Goal: Task Accomplishment & Management: Manage account settings

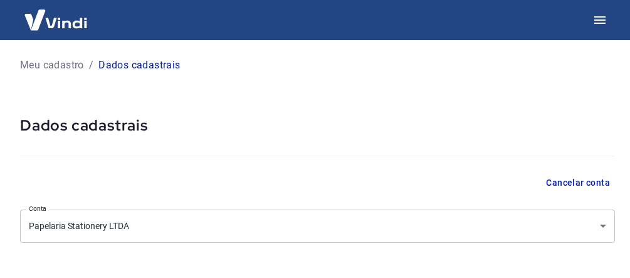
select select "SP"
select select "business"
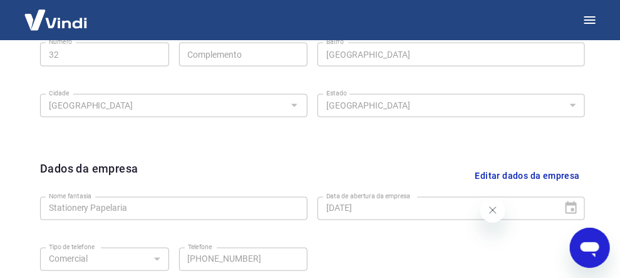
scroll to position [564, 0]
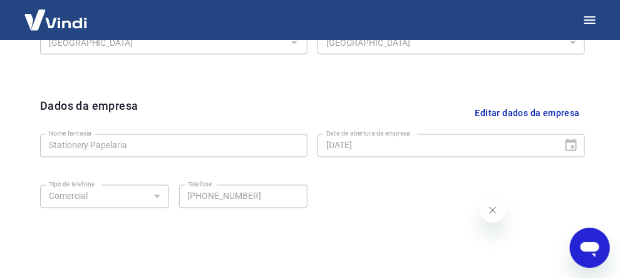
click at [523, 112] on button "Editar dados da empresa" at bounding box center [528, 113] width 115 height 32
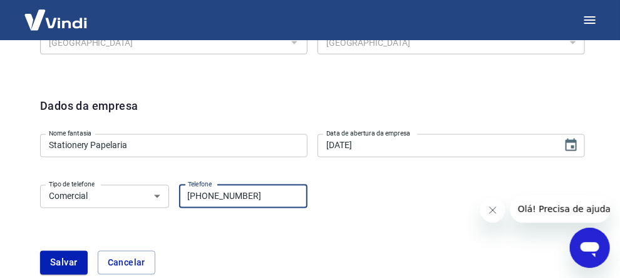
drag, startPoint x: 256, startPoint y: 197, endPoint x: 214, endPoint y: 194, distance: 42.7
click at [214, 194] on input "(11) 98808-7566" at bounding box center [243, 196] width 129 height 23
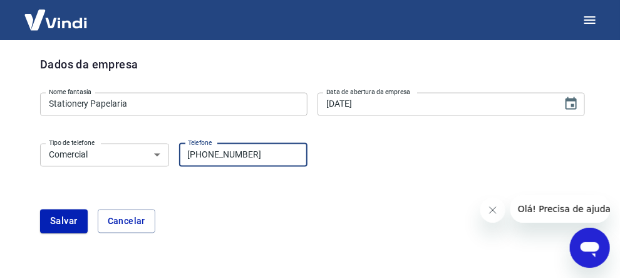
scroll to position [627, 0]
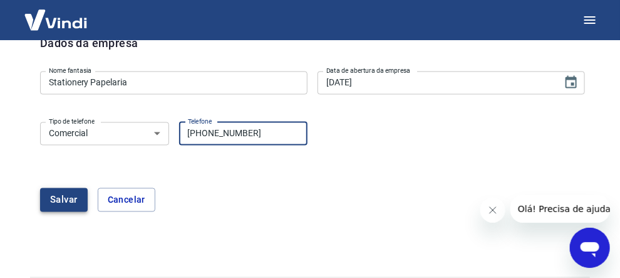
type input "(11) 98146-2630"
click at [60, 197] on button "Salvar" at bounding box center [64, 200] width 48 height 24
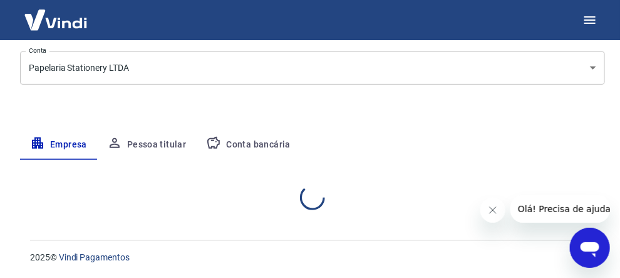
scroll to position [328, 0]
select select "SP"
select select "business"
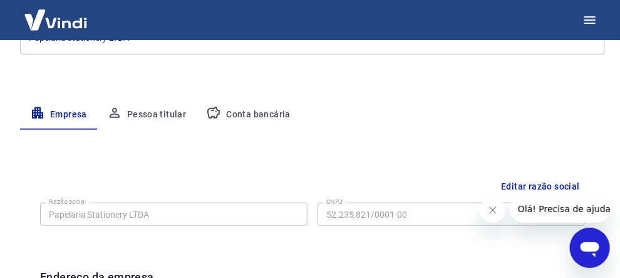
scroll to position [123, 0]
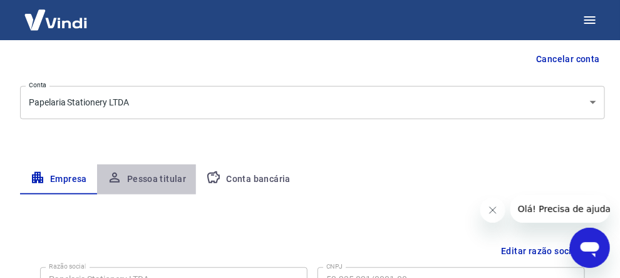
click at [151, 178] on button "Pessoa titular" at bounding box center [147, 179] width 100 height 30
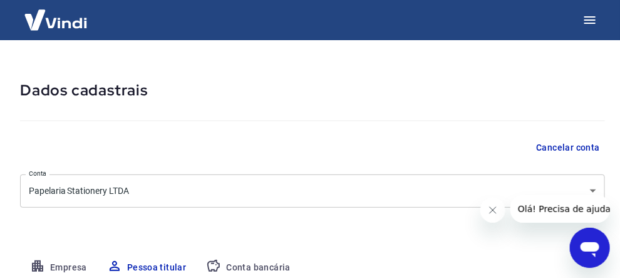
scroll to position [0, 0]
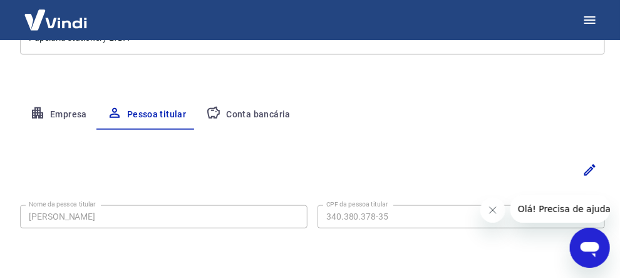
click at [246, 113] on button "Conta bancária" at bounding box center [248, 115] width 105 height 30
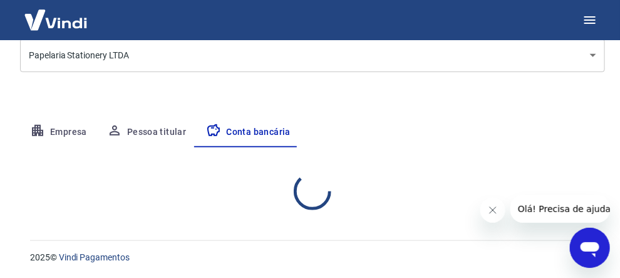
select select "1"
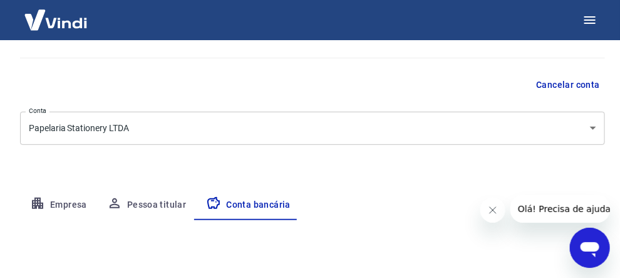
scroll to position [125, 0]
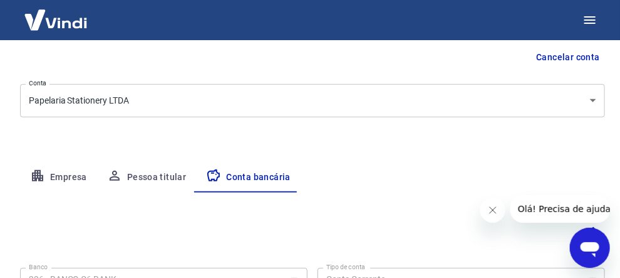
click at [51, 177] on button "Empresa" at bounding box center [58, 177] width 77 height 30
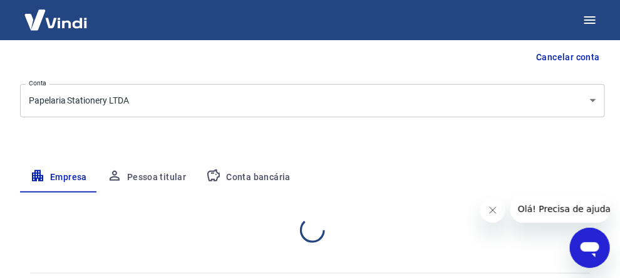
select select "SP"
select select "business"
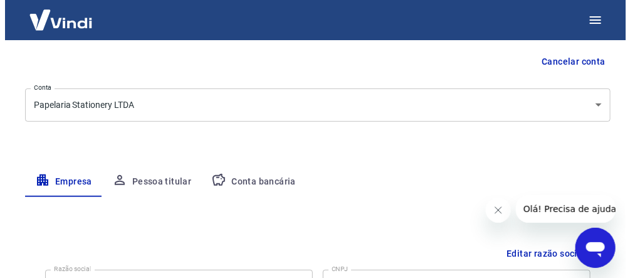
scroll to position [0, 0]
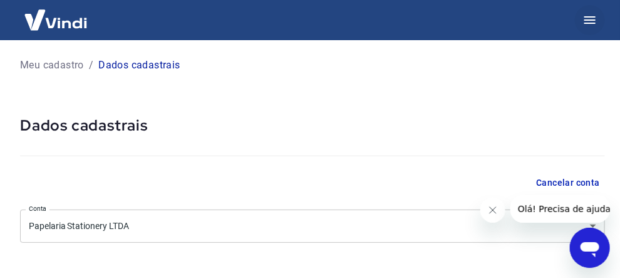
click at [585, 24] on icon "button" at bounding box center [590, 20] width 15 height 15
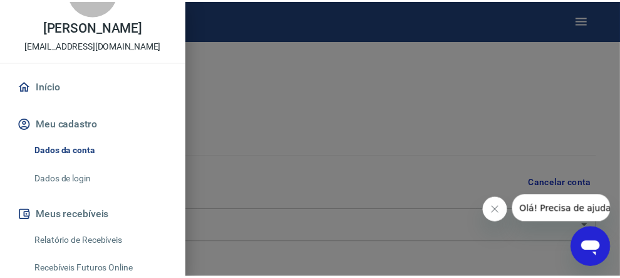
scroll to position [63, 0]
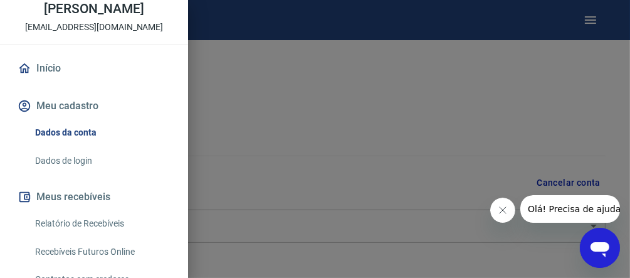
click at [83, 162] on link "Dados de login" at bounding box center [101, 161] width 143 height 26
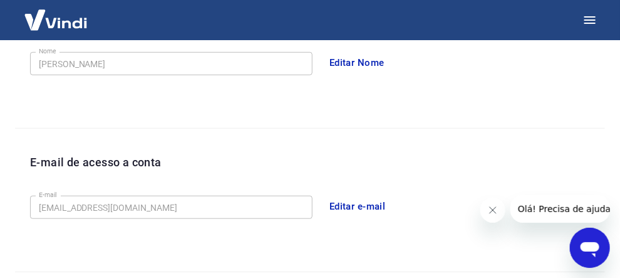
scroll to position [313, 0]
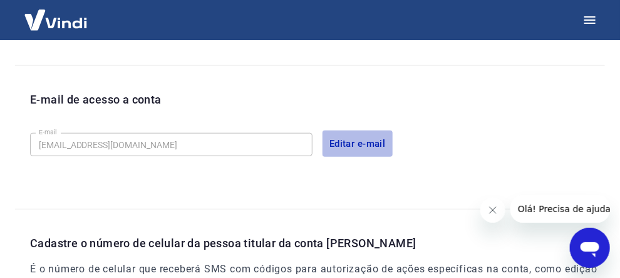
click at [348, 144] on button "Editar e-mail" at bounding box center [358, 143] width 70 height 26
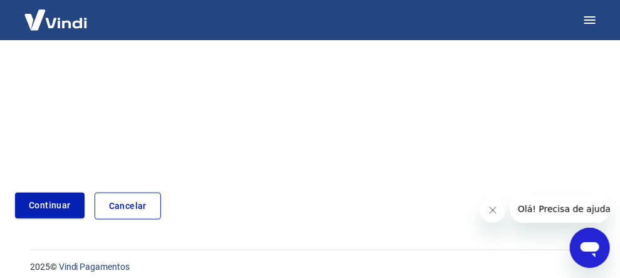
scroll to position [311, 0]
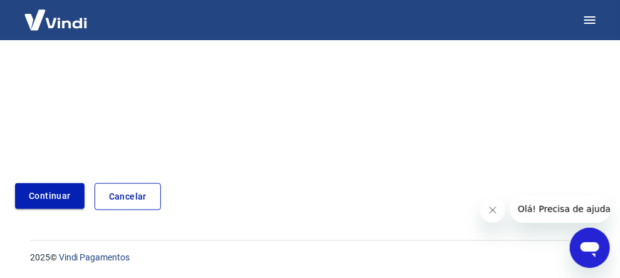
click at [28, 197] on link "Continuar" at bounding box center [50, 196] width 70 height 26
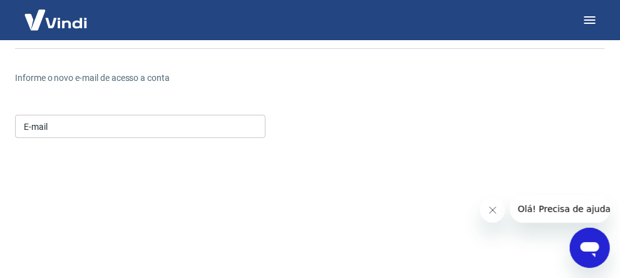
scroll to position [22, 0]
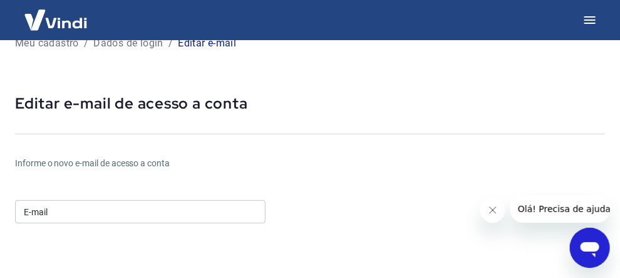
click at [73, 212] on input "E-mail" at bounding box center [140, 211] width 251 height 23
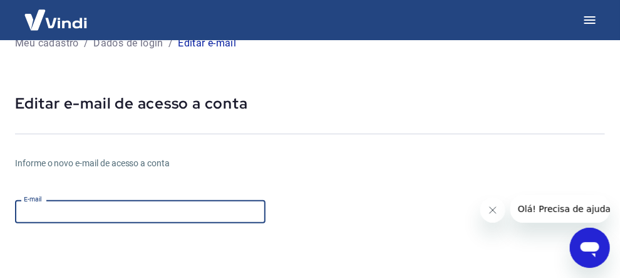
type input "andrea.jocys@gmail.com"
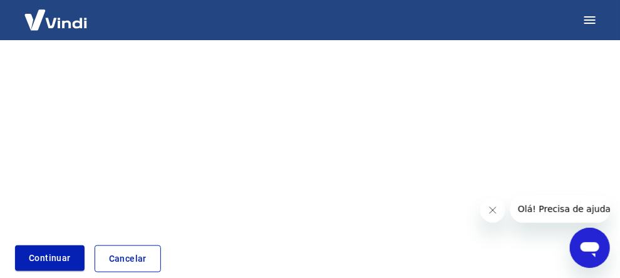
scroll to position [335, 0]
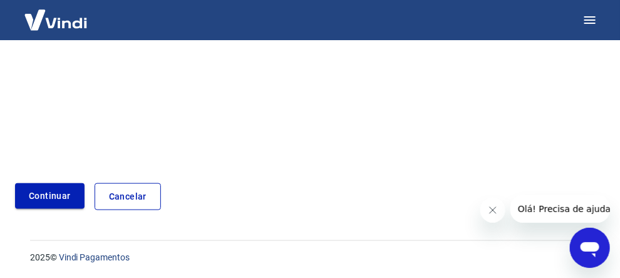
click at [48, 202] on button "Continuar" at bounding box center [50, 196] width 70 height 26
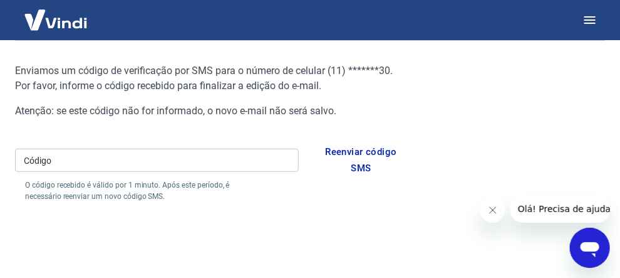
scroll to position [111, 0]
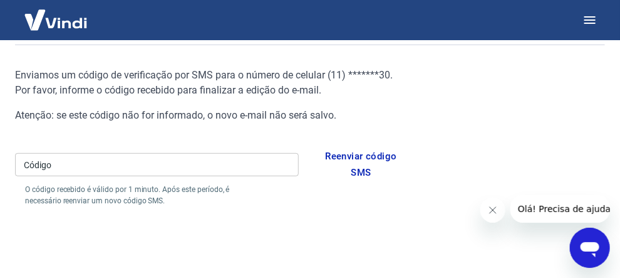
click at [47, 167] on input "Código" at bounding box center [157, 164] width 284 height 23
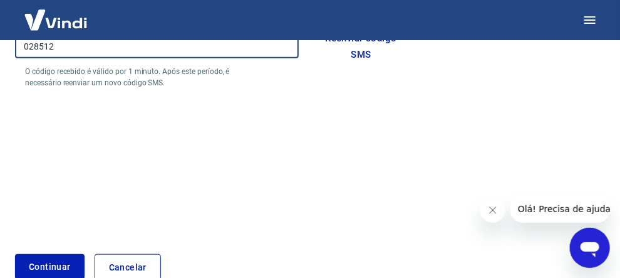
scroll to position [299, 0]
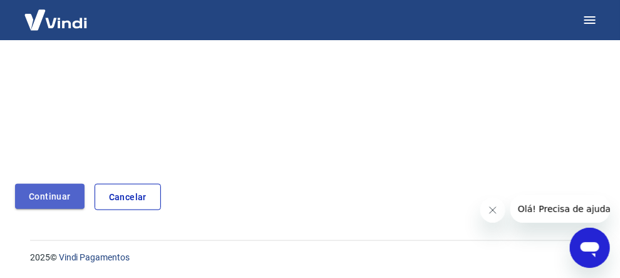
click at [69, 206] on button "Continuar" at bounding box center [50, 197] width 70 height 26
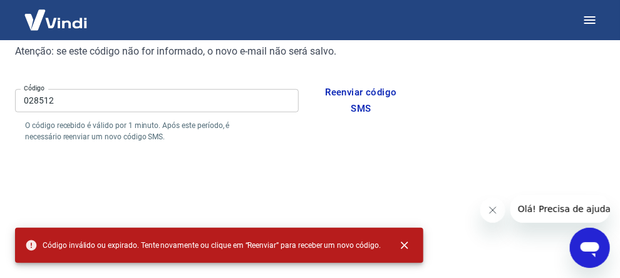
scroll to position [174, 0]
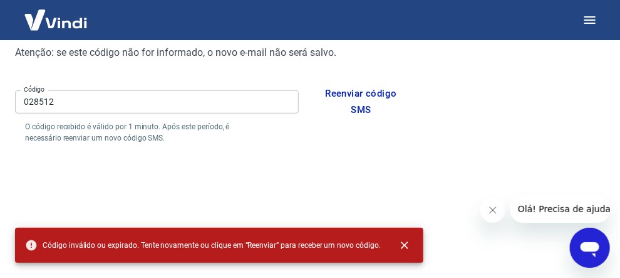
click at [71, 103] on input "028512" at bounding box center [157, 101] width 284 height 23
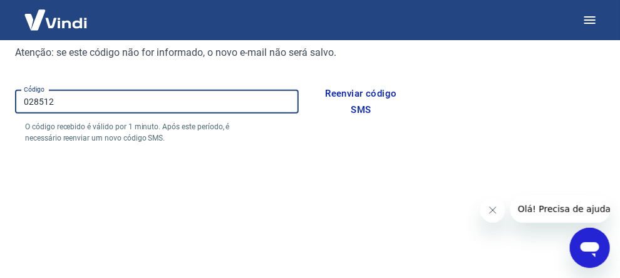
drag, startPoint x: 38, startPoint y: 102, endPoint x: 28, endPoint y: 99, distance: 10.3
click at [28, 99] on input "028512" at bounding box center [157, 101] width 284 height 23
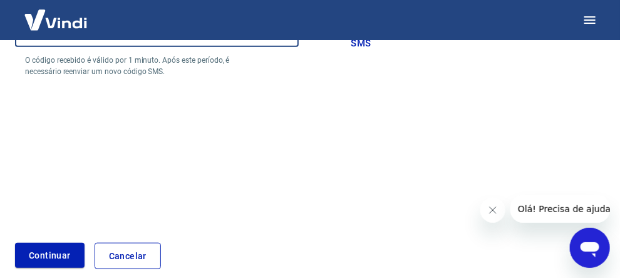
scroll to position [299, 0]
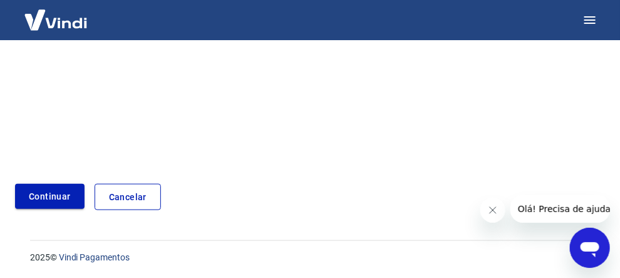
type input "082512"
click at [39, 192] on button "Continuar" at bounding box center [50, 197] width 70 height 26
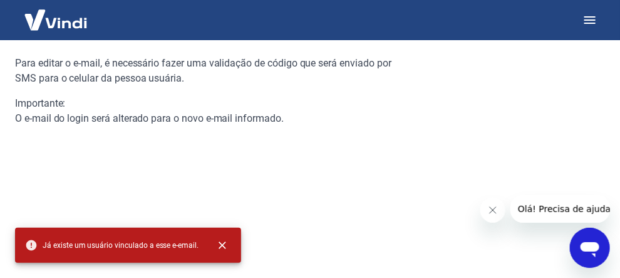
scroll to position [60, 0]
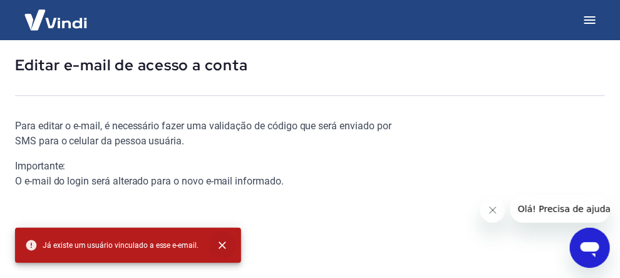
click at [224, 244] on icon "close" at bounding box center [222, 245] width 13 height 13
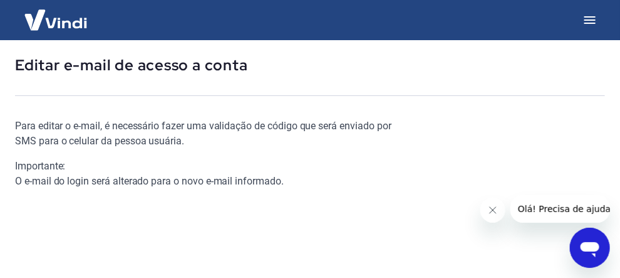
scroll to position [0, 0]
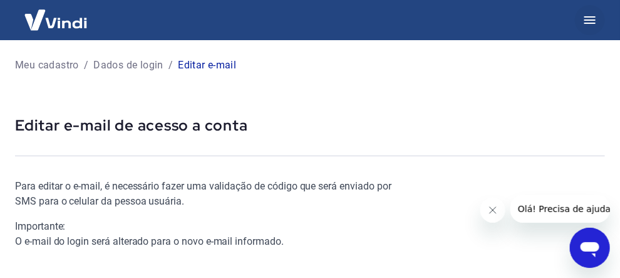
click at [586, 23] on icon "button" at bounding box center [590, 20] width 11 height 8
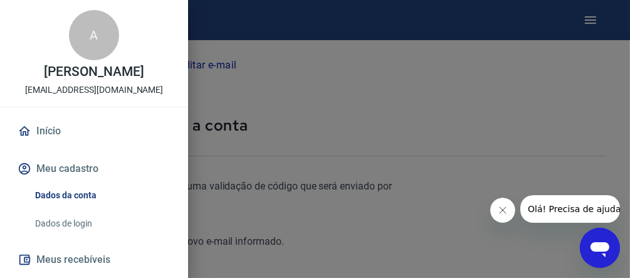
click at [70, 221] on link "Dados de login" at bounding box center [101, 224] width 143 height 26
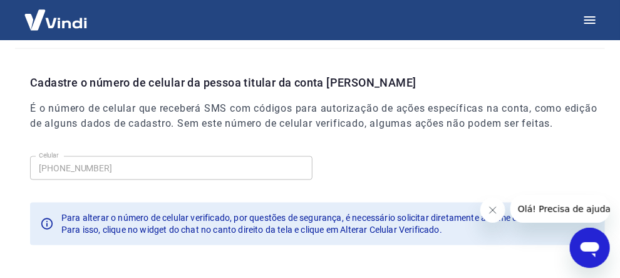
scroll to position [501, 0]
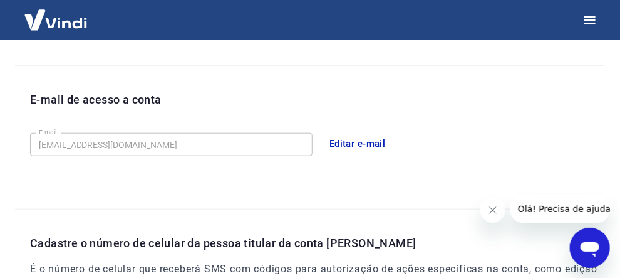
click at [336, 140] on button "Editar e-mail" at bounding box center [358, 143] width 70 height 26
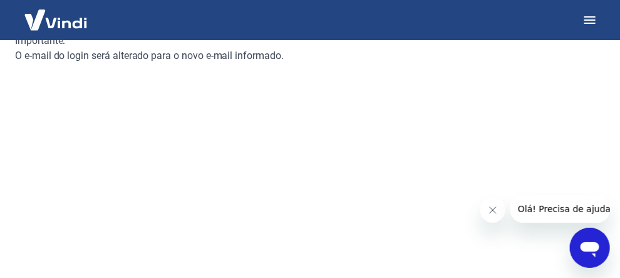
scroll to position [311, 0]
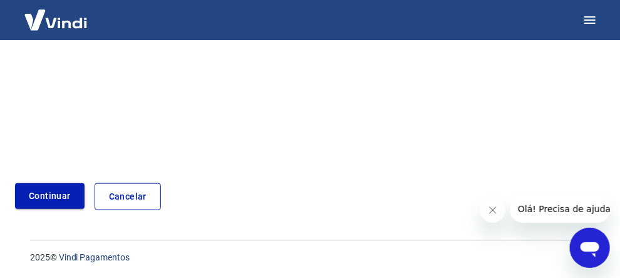
click at [50, 194] on link "Continuar" at bounding box center [50, 196] width 70 height 26
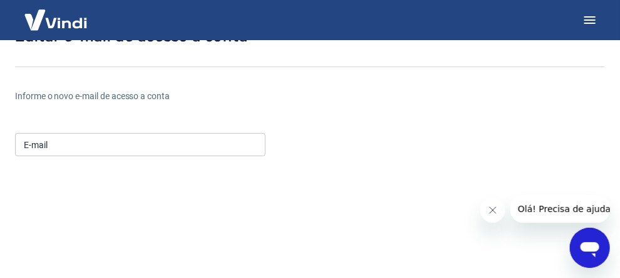
scroll to position [85, 0]
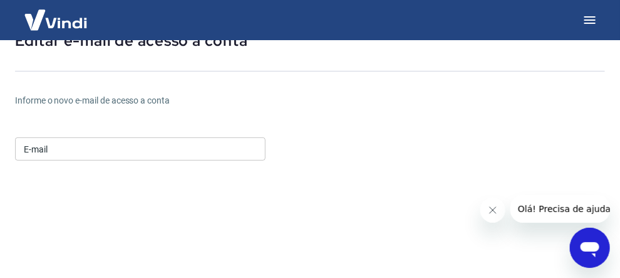
click at [128, 150] on input "E-mail" at bounding box center [140, 148] width 251 height 23
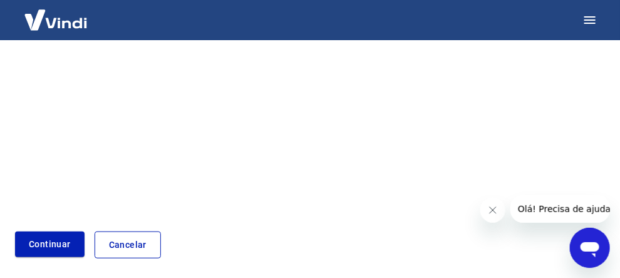
scroll to position [335, 0]
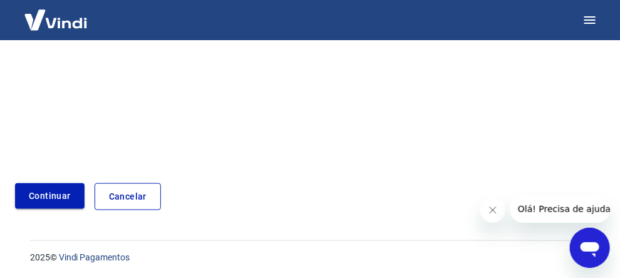
type input "andrea.jocys@gmail.com"
click at [59, 197] on button "Continuar" at bounding box center [50, 196] width 70 height 26
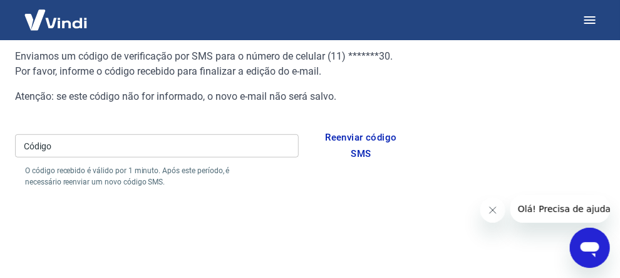
scroll to position [111, 0]
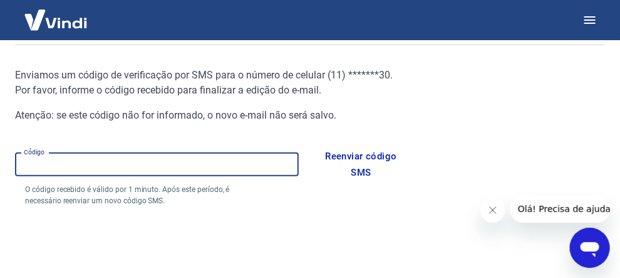
click at [80, 164] on input "Código" at bounding box center [157, 164] width 284 height 23
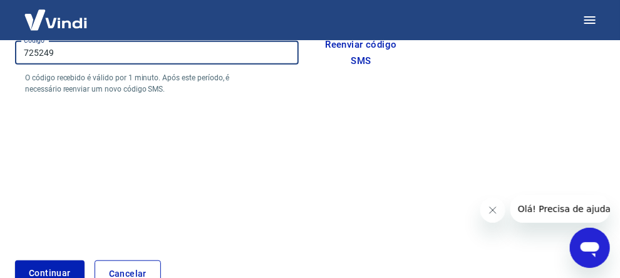
scroll to position [299, 0]
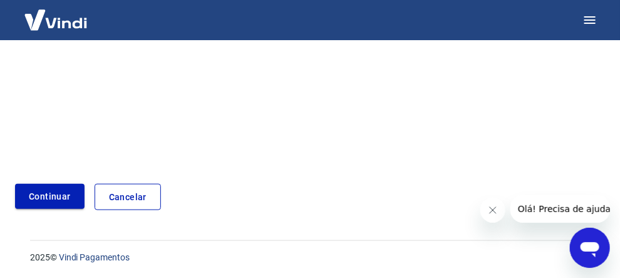
type input "725249"
click at [41, 194] on button "Continuar" at bounding box center [50, 197] width 70 height 26
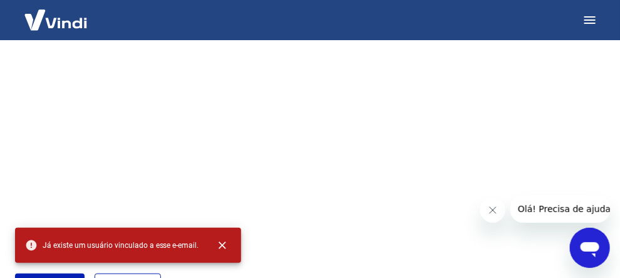
scroll to position [311, 0]
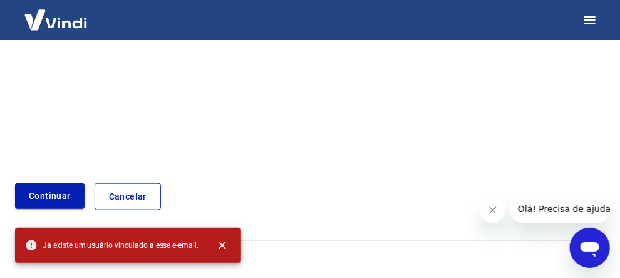
click at [54, 195] on link "Continuar" at bounding box center [50, 196] width 70 height 26
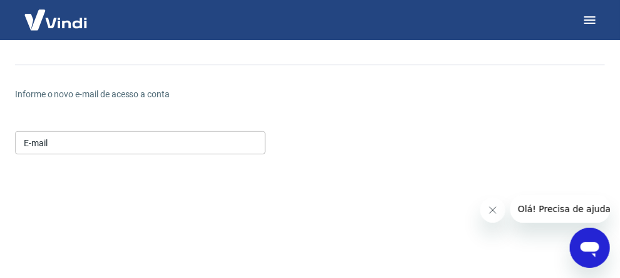
scroll to position [85, 0]
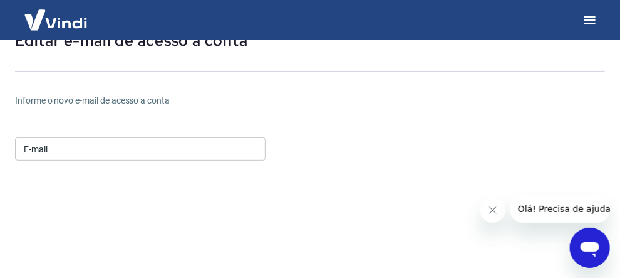
click at [70, 152] on input "E-mail" at bounding box center [140, 148] width 251 height 23
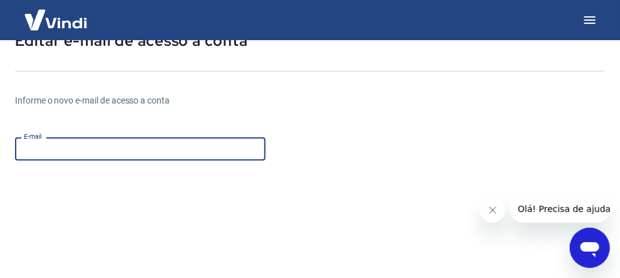
type input "[PERSON_NAME][EMAIL_ADDRESS][DOMAIN_NAME]"
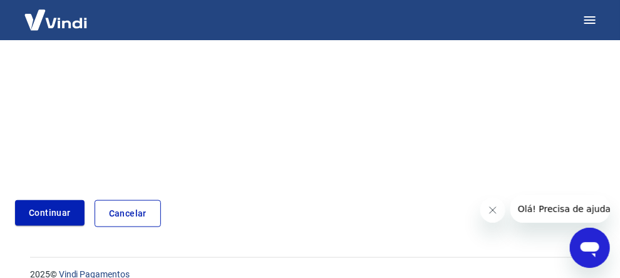
scroll to position [335, 0]
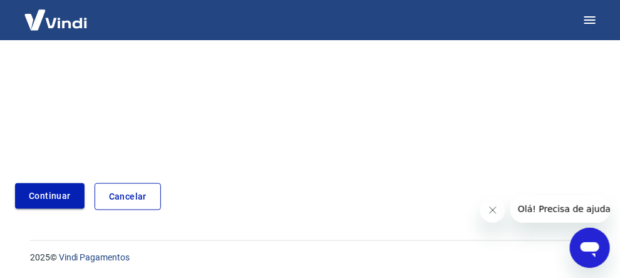
click at [57, 199] on button "Continuar" at bounding box center [50, 196] width 70 height 26
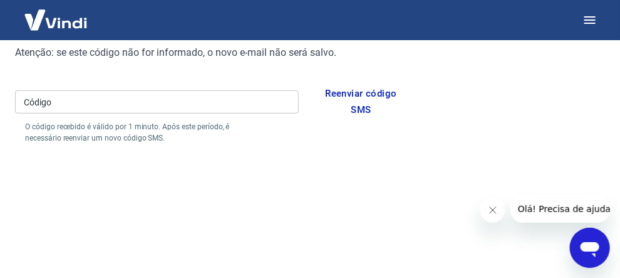
scroll to position [111, 0]
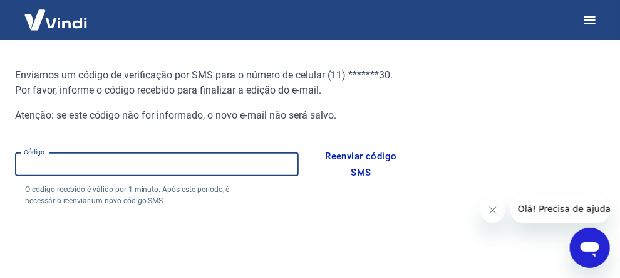
click at [95, 164] on input "Código" at bounding box center [157, 164] width 284 height 23
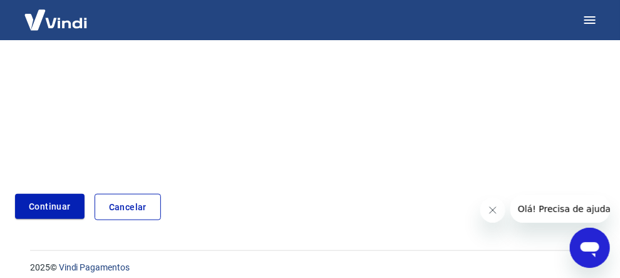
scroll to position [299, 0]
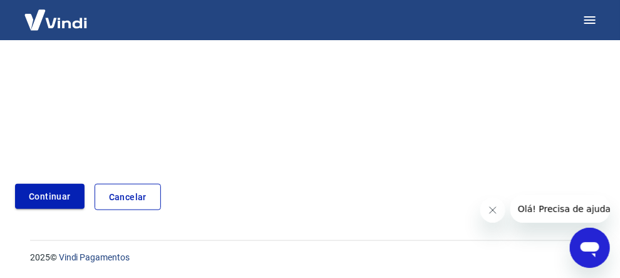
type input "991307"
click at [66, 189] on button "Continuar" at bounding box center [50, 197] width 70 height 26
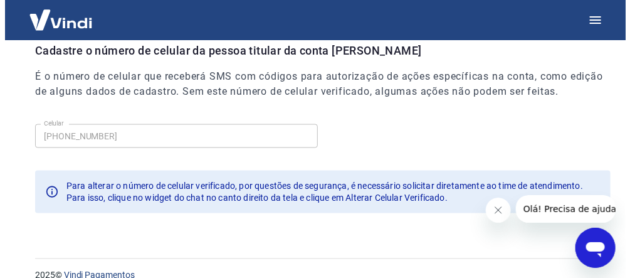
scroll to position [524, 0]
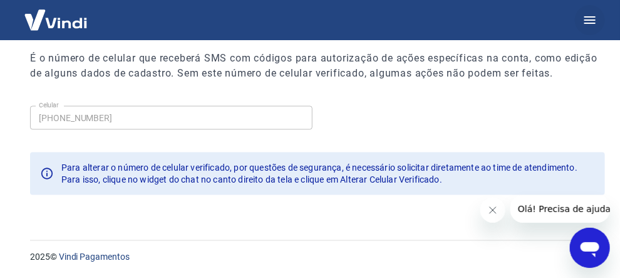
click at [588, 18] on icon "button" at bounding box center [590, 20] width 15 height 15
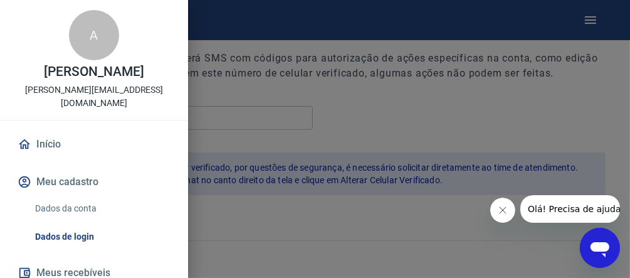
click at [61, 130] on link "Início" at bounding box center [94, 144] width 158 height 28
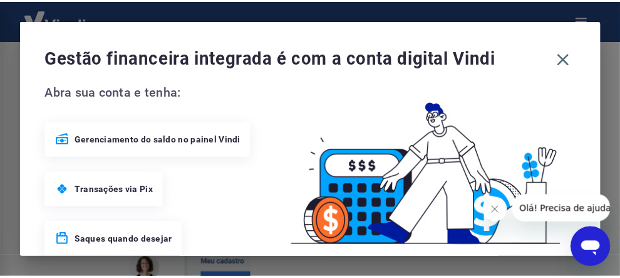
scroll to position [866, 0]
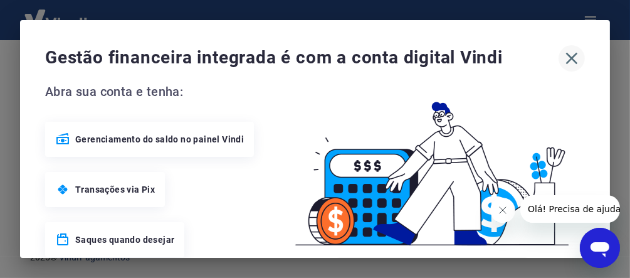
click at [567, 63] on icon "button" at bounding box center [572, 59] width 12 height 12
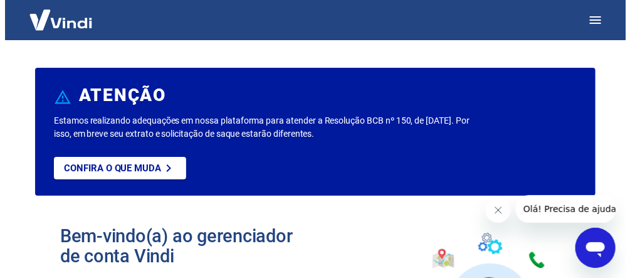
scroll to position [0, 0]
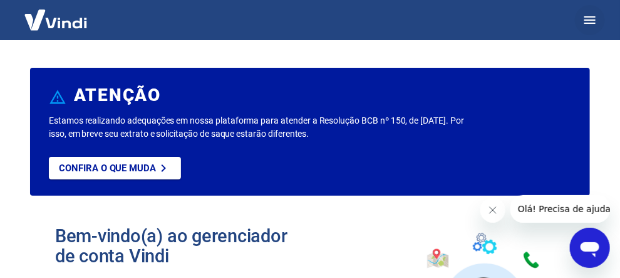
click at [593, 24] on icon "button" at bounding box center [590, 20] width 15 height 15
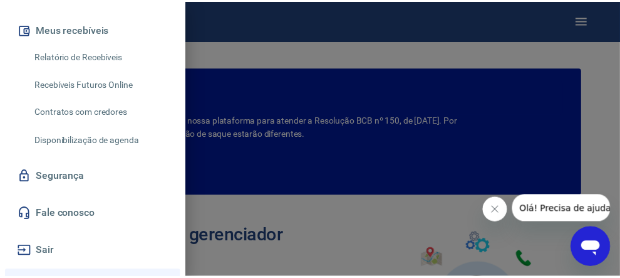
scroll to position [180, 0]
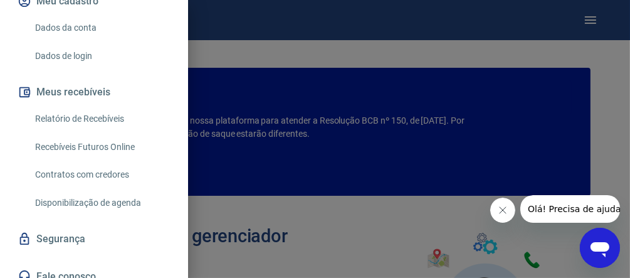
click at [103, 106] on link "Relatório de Recebíveis" at bounding box center [101, 119] width 143 height 26
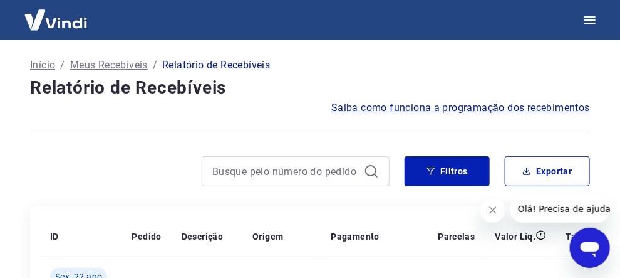
click at [50, 68] on p "Início" at bounding box center [42, 65] width 25 height 15
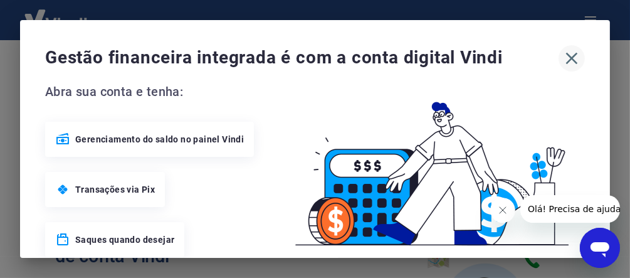
click at [561, 56] on icon "button" at bounding box center [571, 58] width 20 height 20
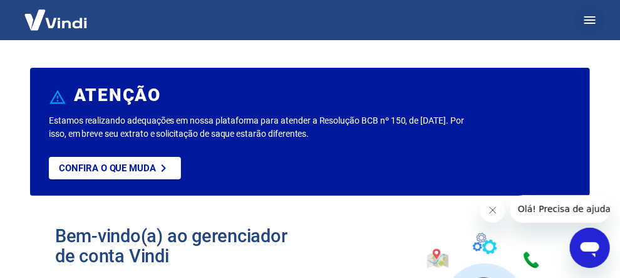
click at [586, 17] on icon "button" at bounding box center [590, 20] width 11 height 8
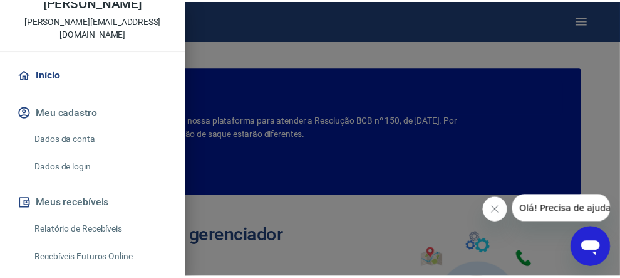
scroll to position [125, 0]
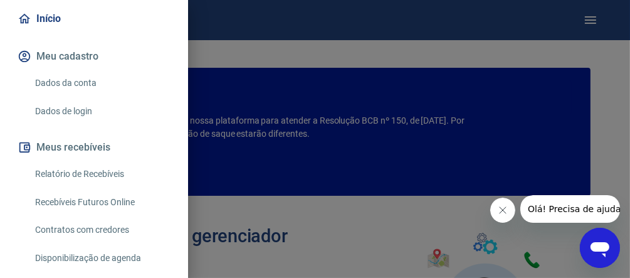
click at [68, 189] on link "Recebíveis Futuros Online" at bounding box center [101, 202] width 143 height 26
